Goal: Information Seeking & Learning: Find specific fact

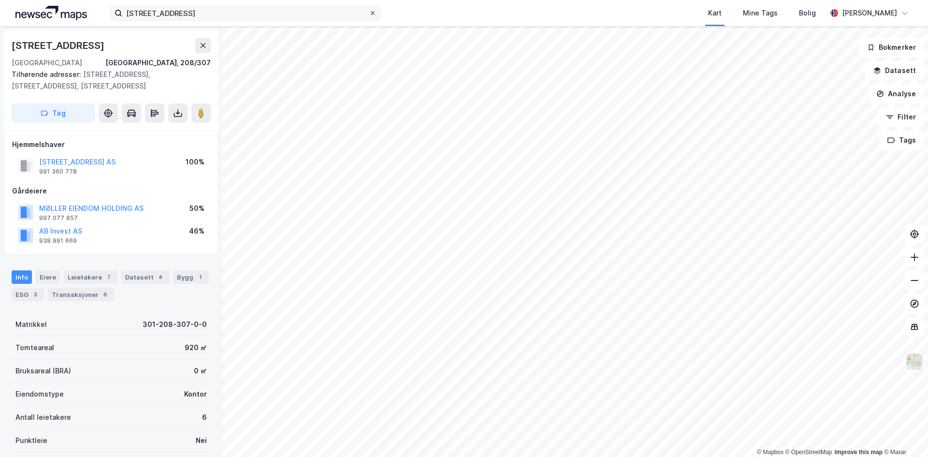
click at [376, 14] on span at bounding box center [373, 13] width 8 height 8
click at [369, 14] on input "[STREET_ADDRESS]" at bounding box center [245, 13] width 247 height 15
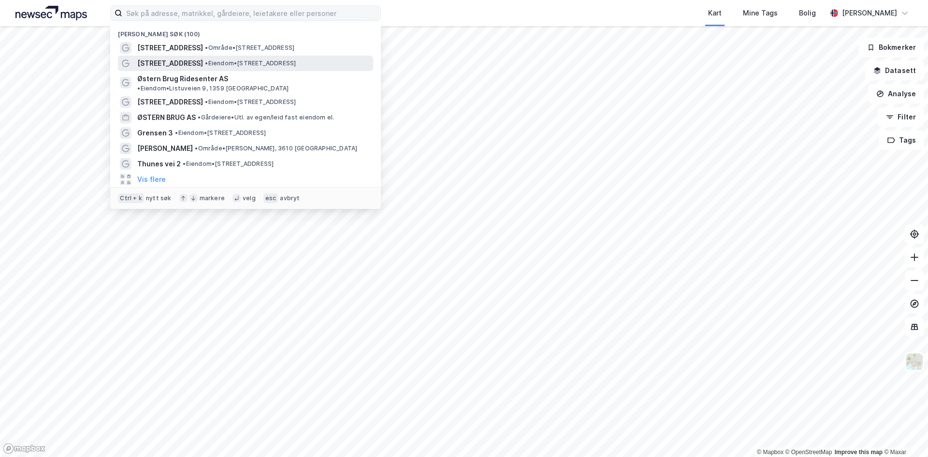
click at [210, 63] on span "• Eiendom • [STREET_ADDRESS]" at bounding box center [250, 63] width 91 height 8
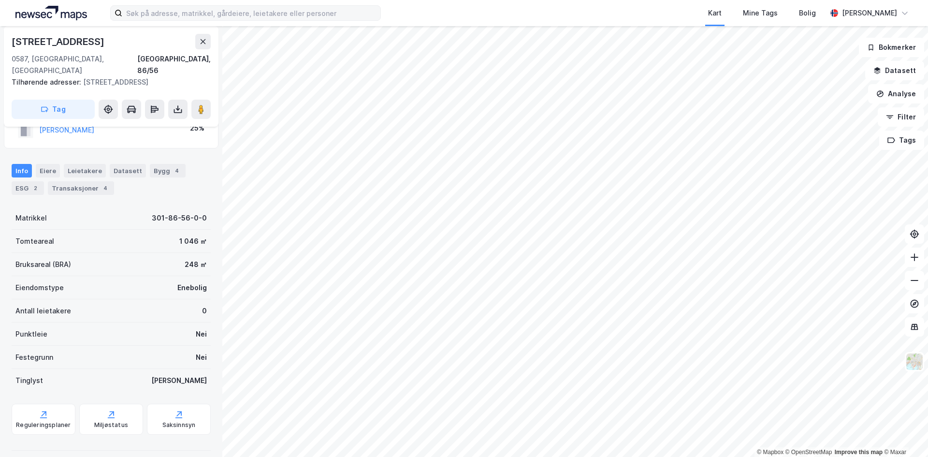
scroll to position [110, 0]
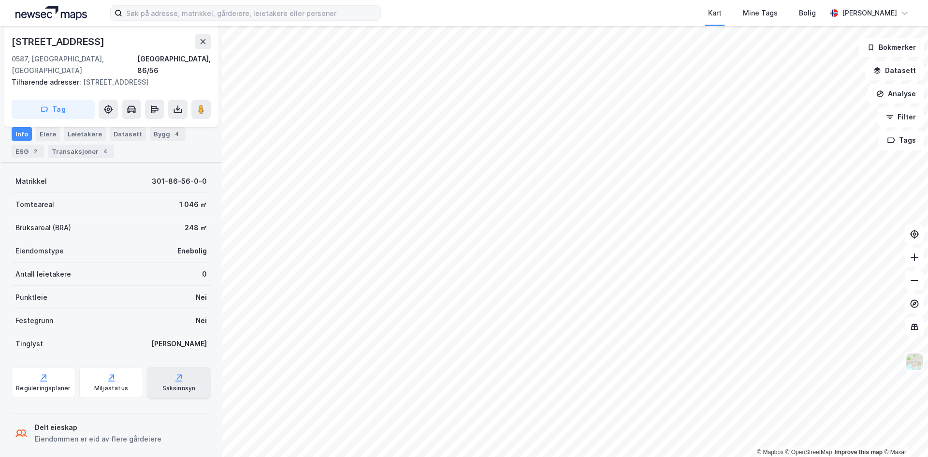
click at [174, 373] on icon at bounding box center [179, 378] width 10 height 10
